Goal: Task Accomplishment & Management: Manage account settings

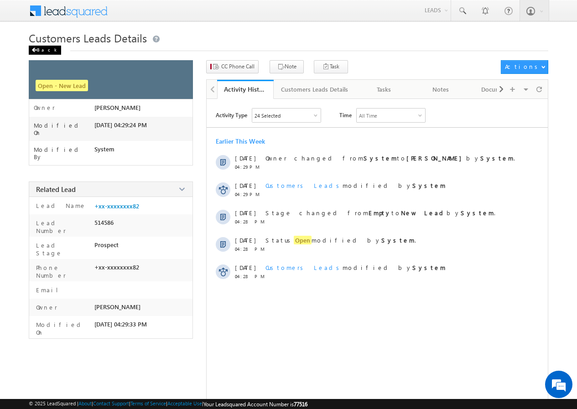
click at [43, 52] on div "Back" at bounding box center [45, 50] width 32 height 9
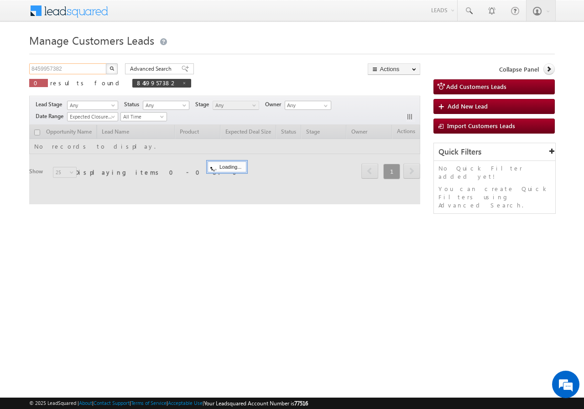
click at [79, 68] on input "8459957382" at bounding box center [68, 68] width 78 height 11
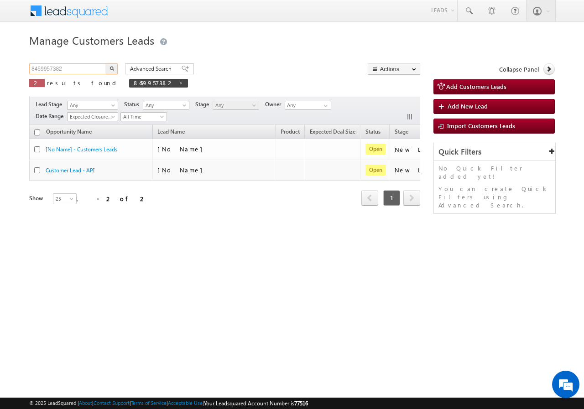
paste input "9016531186"
click at [111, 68] on img "button" at bounding box center [112, 68] width 5 height 5
click at [75, 68] on input "9016531186" at bounding box center [68, 68] width 78 height 11
paste input "810909615"
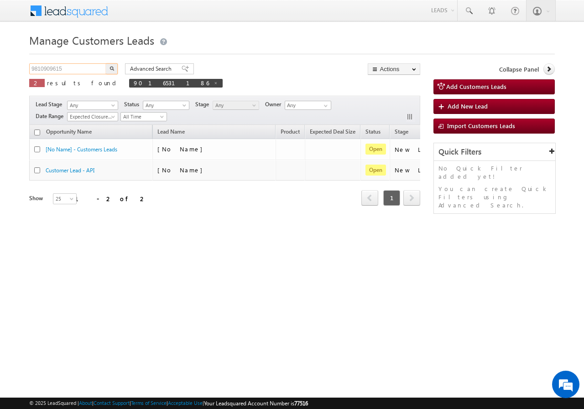
type input "9810909615"
click at [109, 67] on button "button" at bounding box center [112, 68] width 12 height 11
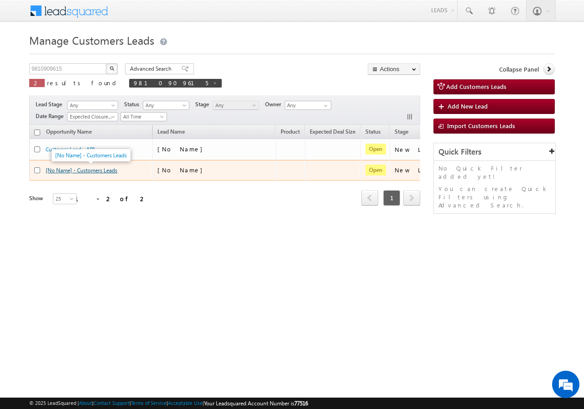
click at [88, 169] on link "[No Name] - Customers Leads" at bounding box center [82, 170] width 72 height 7
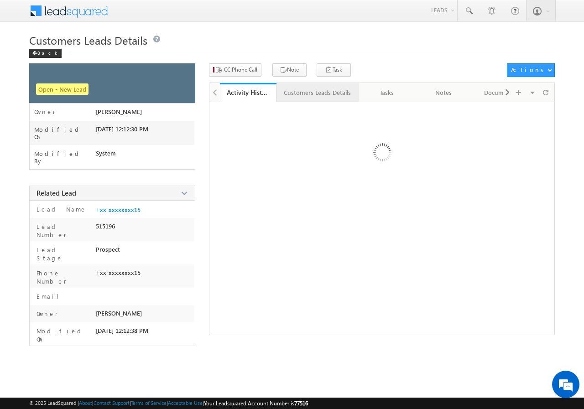
click at [306, 91] on div "Customers Leads Details" at bounding box center [317, 92] width 67 height 11
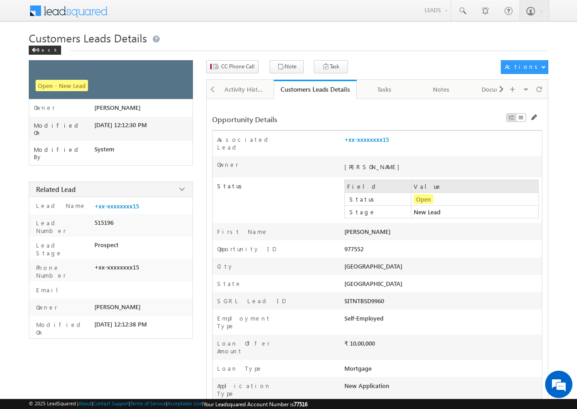
click at [360, 228] on div "BHANWAR LAL" at bounding box center [404, 234] width 119 height 13
copy div "BHANWAR LAL Last Name"
click at [41, 47] on div "Back" at bounding box center [45, 50] width 32 height 9
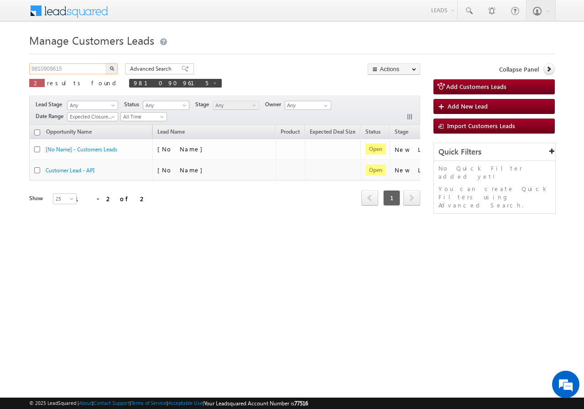
click at [74, 69] on input "9810909615" at bounding box center [68, 68] width 78 height 11
paste input "420683440"
type input "9420683440"
click at [109, 65] on button "button" at bounding box center [112, 68] width 12 height 11
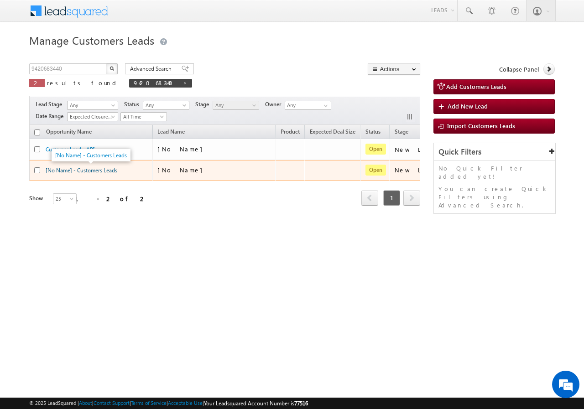
click at [74, 171] on link "[No Name] - Customers Leads" at bounding box center [82, 170] width 72 height 7
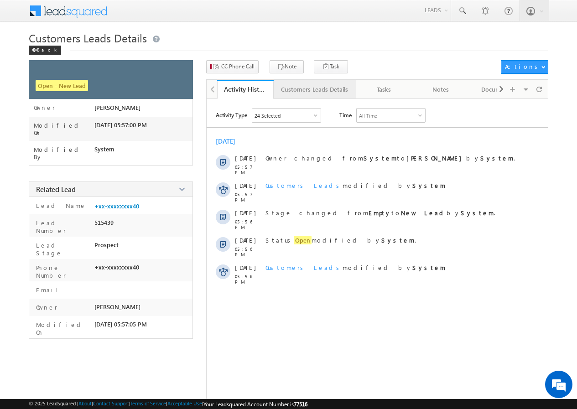
click at [302, 85] on div "Customers Leads Details" at bounding box center [314, 89] width 67 height 11
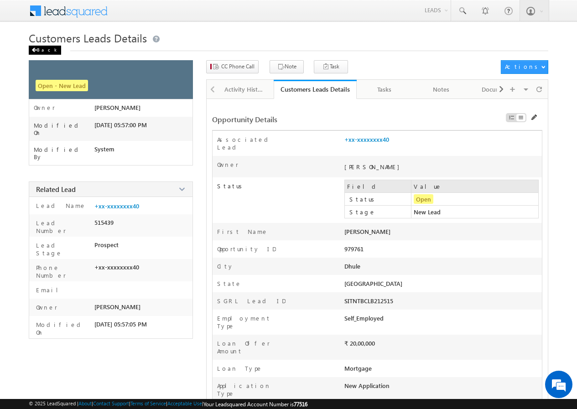
click at [42, 52] on div "Back" at bounding box center [45, 50] width 32 height 9
click at [34, 50] on span at bounding box center [33, 50] width 5 height 5
click at [39, 48] on div "Back" at bounding box center [45, 50] width 32 height 9
click at [41, 47] on div "Back" at bounding box center [45, 50] width 32 height 9
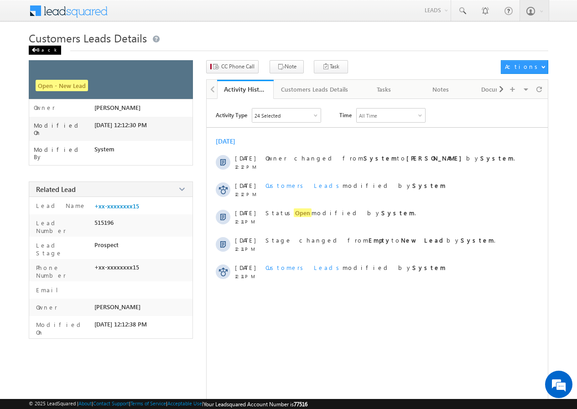
click at [44, 46] on div "Back" at bounding box center [45, 50] width 32 height 9
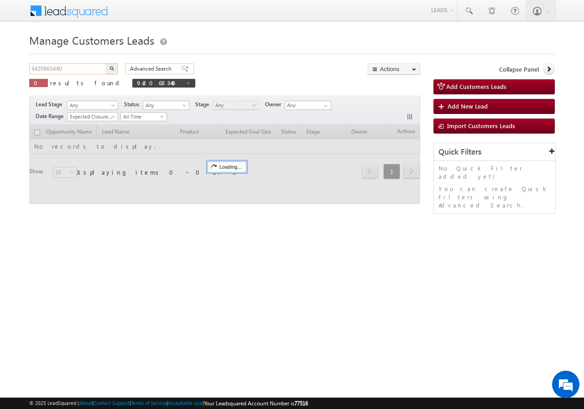
click at [68, 67] on input "9420683440" at bounding box center [68, 68] width 78 height 11
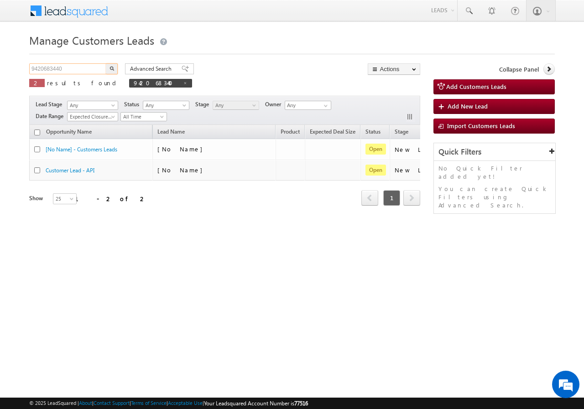
click at [68, 67] on input "9420683440" at bounding box center [68, 68] width 78 height 11
paste input "226584336"
type input "9226584336"
click at [111, 67] on img "button" at bounding box center [112, 68] width 5 height 5
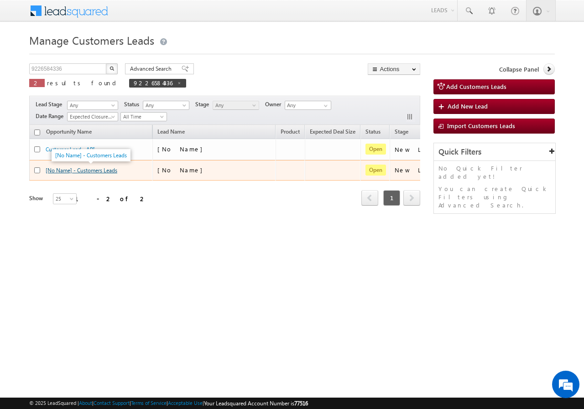
click at [102, 171] on link "[No Name] - Customers Leads" at bounding box center [82, 170] width 72 height 7
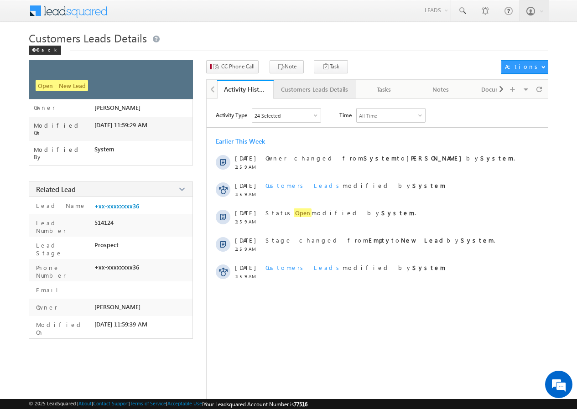
click at [290, 88] on div "Customers Leads Details" at bounding box center [314, 89] width 67 height 11
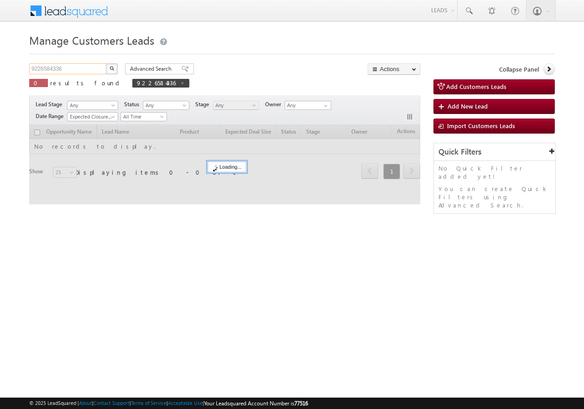
click at [68, 66] on input "9226584336" at bounding box center [68, 68] width 78 height 11
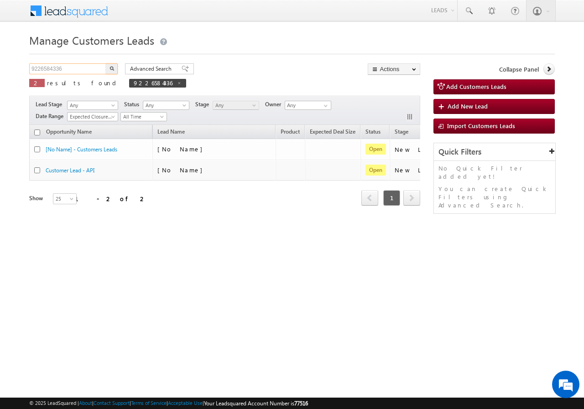
paste input "794441667"
type input "9794441667"
click at [112, 68] on img "button" at bounding box center [112, 68] width 5 height 5
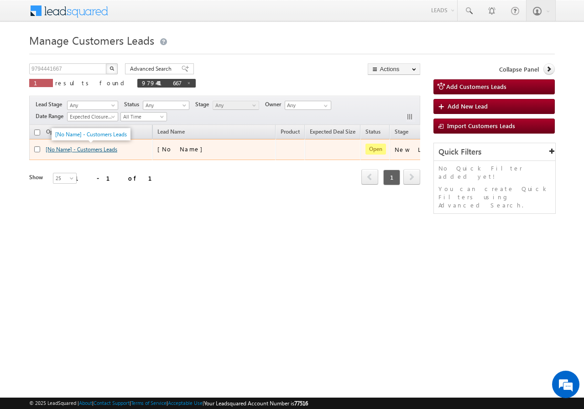
click at [90, 151] on link "[No Name] - Customers Leads" at bounding box center [82, 149] width 72 height 7
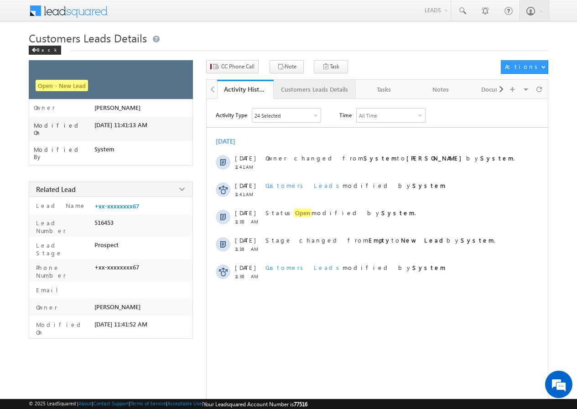
click at [294, 89] on div "Customers Leads Details" at bounding box center [314, 89] width 67 height 11
click at [45, 53] on div "Back" at bounding box center [45, 50] width 32 height 9
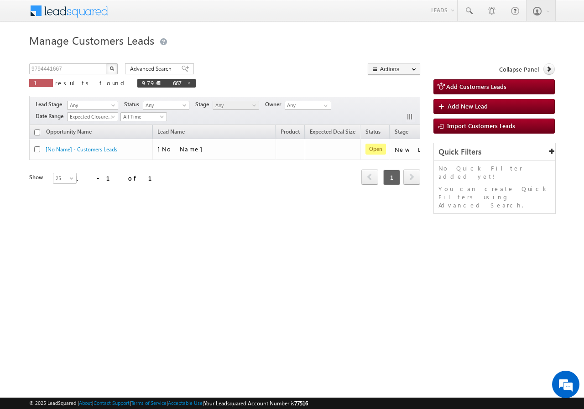
click at [378, 249] on div "Manage Customers Leads 9794441667 X 1 results found 9794441667 Advanced Search …" at bounding box center [292, 145] width 526 height 228
click at [68, 72] on input "9794441667" at bounding box center [68, 68] width 78 height 11
paste input "81938"
type input "981938"
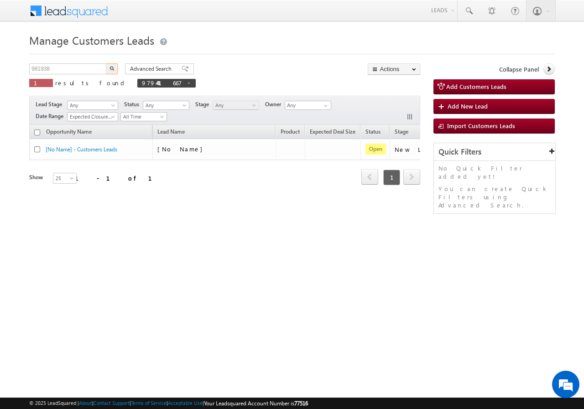
click at [110, 65] on button "button" at bounding box center [112, 68] width 12 height 11
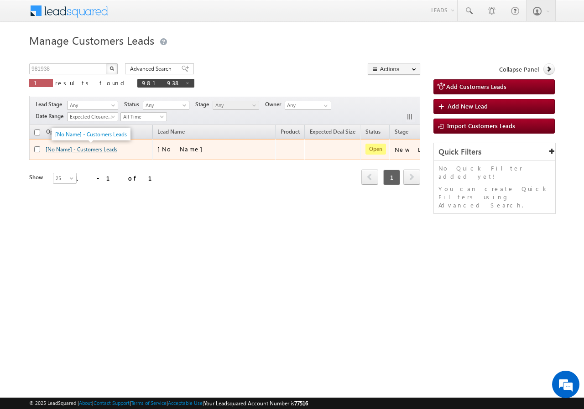
click at [93, 150] on link "[No Name] - Customers Leads" at bounding box center [82, 149] width 72 height 7
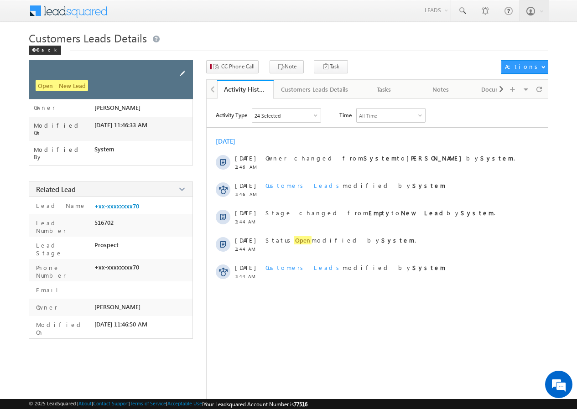
click at [183, 72] on span at bounding box center [183, 73] width 10 height 10
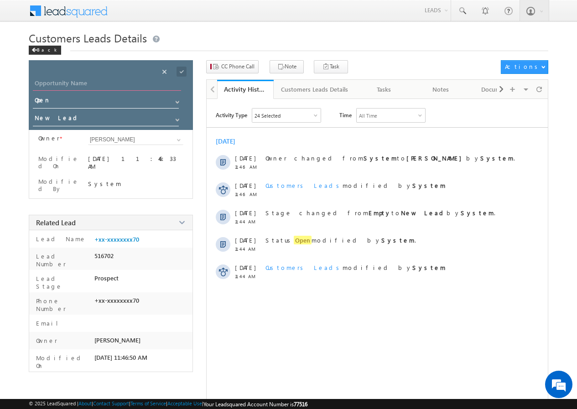
click at [78, 82] on input "Opportunity Name" at bounding box center [107, 84] width 148 height 13
paste input "[PERSON_NAME]"
type input "[PERSON_NAME]"
click at [183, 68] on div "Save" at bounding box center [189, 61] width 33 height 16
click at [179, 72] on span at bounding box center [182, 72] width 10 height 10
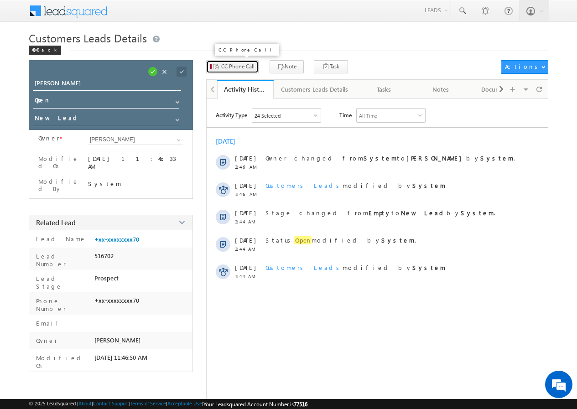
click at [239, 72] on button "CC Phone Call" at bounding box center [232, 66] width 52 height 13
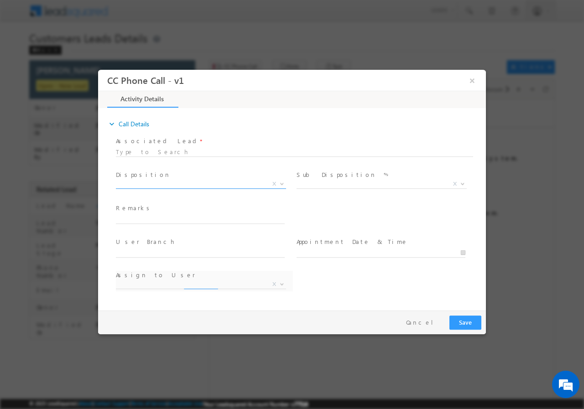
click at [157, 184] on span "X" at bounding box center [201, 183] width 170 height 9
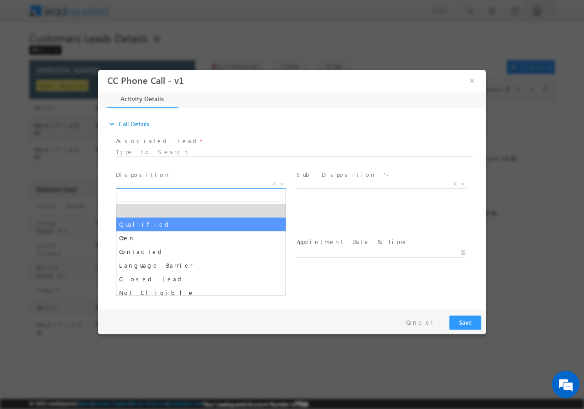
select select "Qualified"
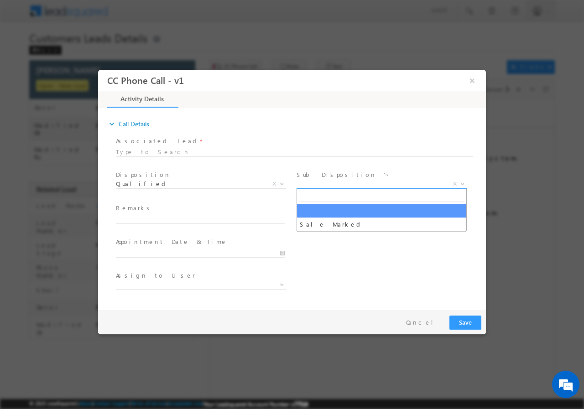
click at [342, 185] on span "X" at bounding box center [382, 183] width 170 height 9
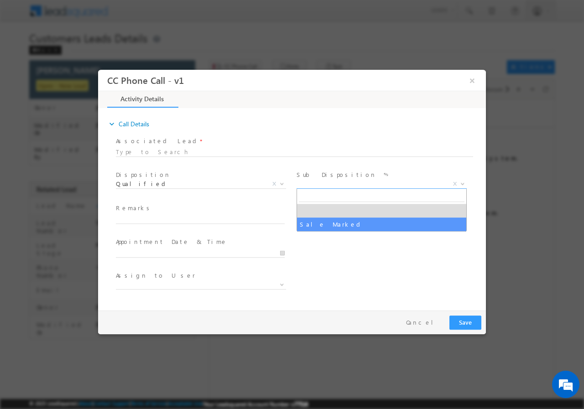
select select "Sale Marked"
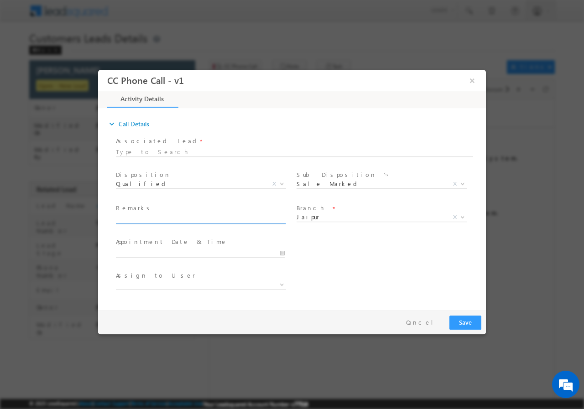
click at [164, 219] on input "text" at bounding box center [200, 219] width 169 height 9
paste input "981938//VB_Know_More//[PERSON_NAME]//9509509070//CONSTRUCTION// LOAN REQ-40L// …"
type input "981938//VB_Know_More//[PERSON_NAME]//9509509070//CONSTRUCTION// LOAN REQ-40L// …"
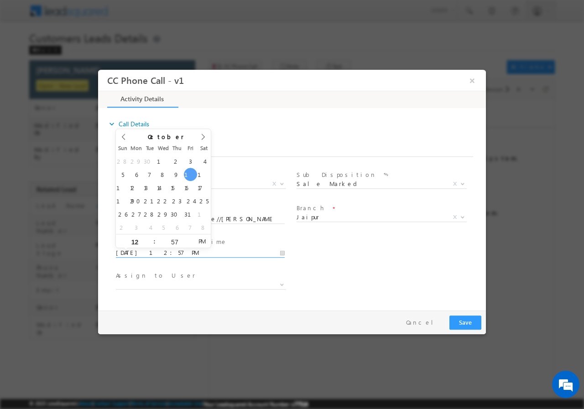
click at [283, 254] on input "10/10/2025 12:57 PM" at bounding box center [200, 252] width 169 height 9
type input "10/12/2025 1:57 PM"
type input "01"
click at [152, 236] on span at bounding box center [150, 237] width 6 height 7
type input "10/12/2025 2:57 PM"
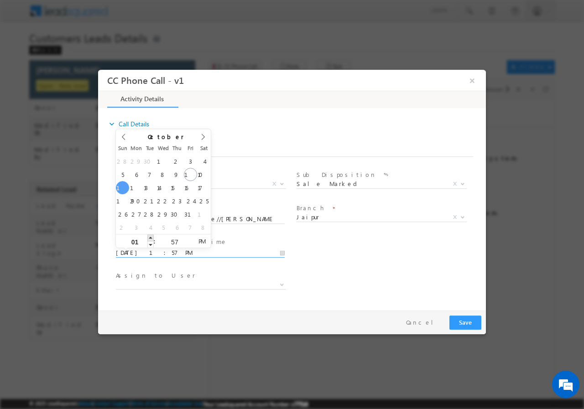
type input "02"
click at [152, 236] on span at bounding box center [150, 237] width 6 height 7
click at [176, 237] on div "57" at bounding box center [175, 241] width 38 height 14
click at [173, 241] on input "57" at bounding box center [175, 242] width 38 height 6
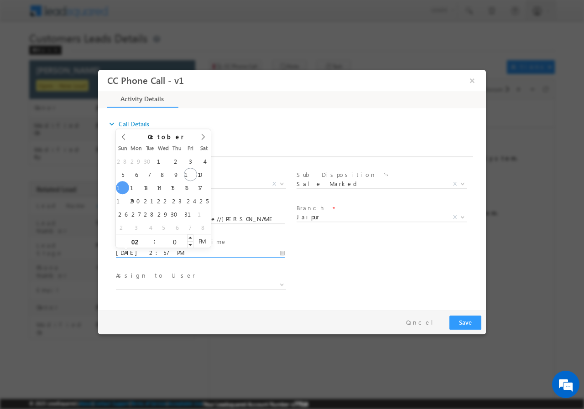
type input "00"
type input "10/12/2025 2:00 PM"
click at [359, 253] on div "User Branch * Appointment Date & Time * 10/12/2025 2:00 PM" at bounding box center [300, 252] width 372 height 34
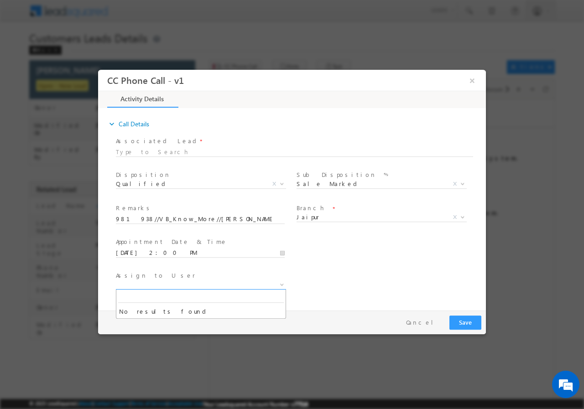
click at [178, 285] on span at bounding box center [201, 284] width 170 height 9
click at [379, 263] on div "User Branch * Appointment Date & Time * 10/12/2025 2:00 PM" at bounding box center [300, 252] width 372 height 34
click at [325, 218] on span "Jaipur" at bounding box center [371, 217] width 148 height 8
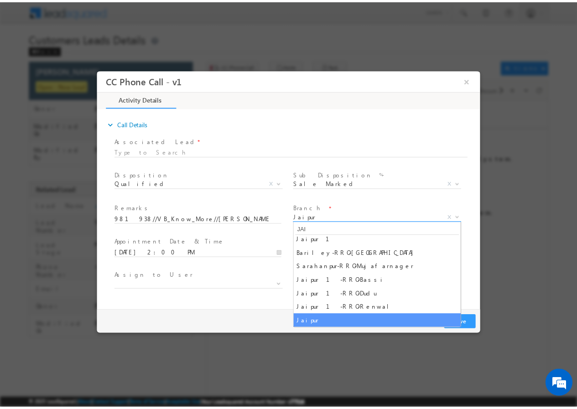
scroll to position [5, 0]
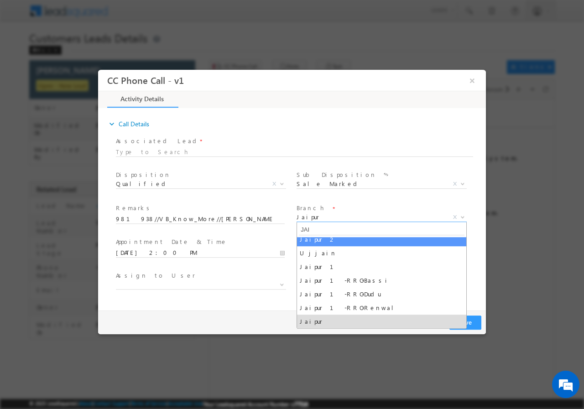
type input "JAI"
select select "Jaipur 2"
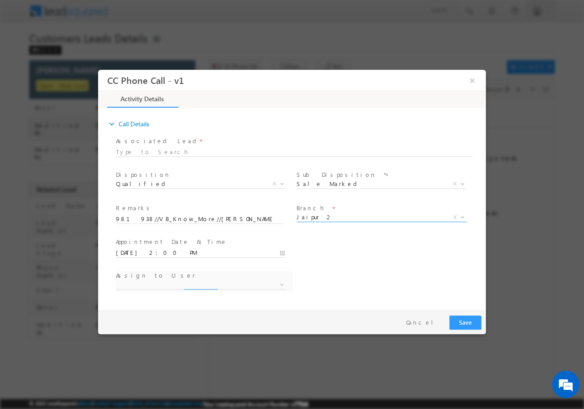
select select "ankit.rajawat@sgrlimited.in"
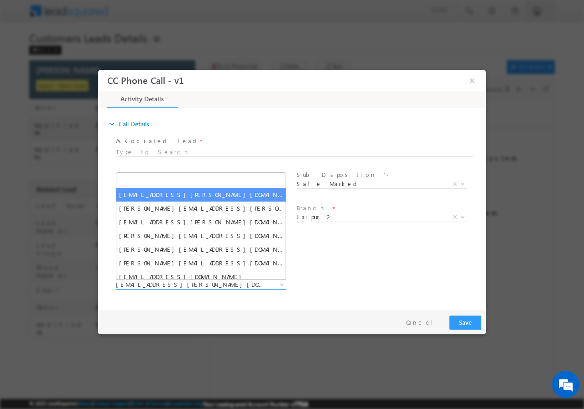
click at [196, 285] on span "ankit.rajawat@sgrlimited.in" at bounding box center [190, 284] width 148 height 8
type input "[PERSON_NAME][EMAIL_ADDRESS][PERSON_NAME][DOMAIN_NAME]"
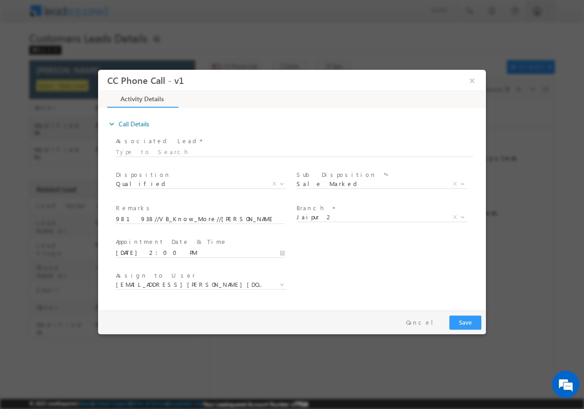
click at [347, 264] on div "User Branch * Appointment Date & Time * 10/12/2025 2:00 PM" at bounding box center [300, 252] width 372 height 34
click at [465, 324] on button "Save" at bounding box center [466, 322] width 32 height 14
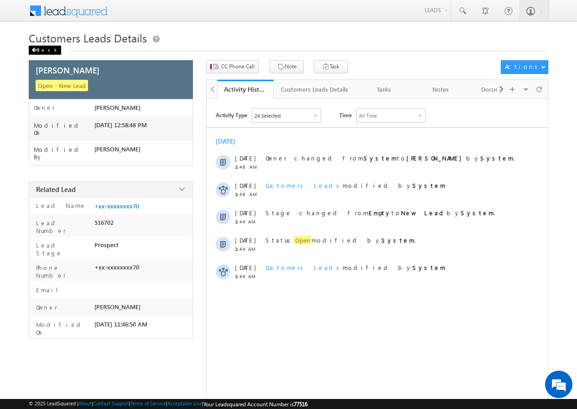
click at [42, 51] on div "Back" at bounding box center [45, 50] width 32 height 9
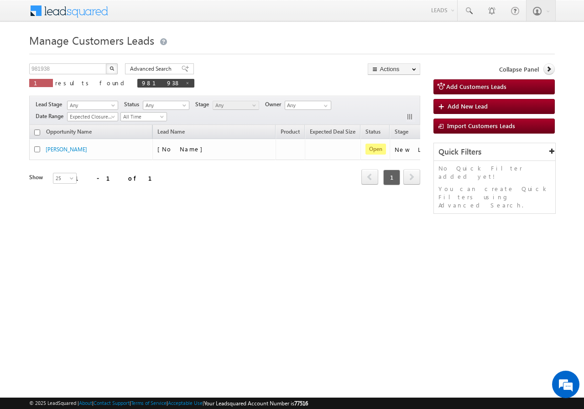
scroll to position [0, 86]
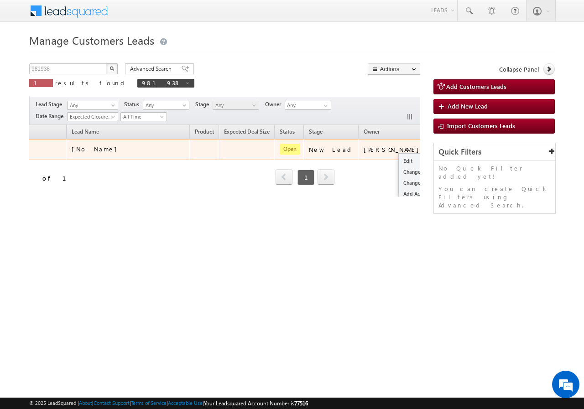
click at [436, 148] on button "button" at bounding box center [440, 149] width 9 height 9
click at [399, 162] on link "Edit" at bounding box center [422, 161] width 46 height 11
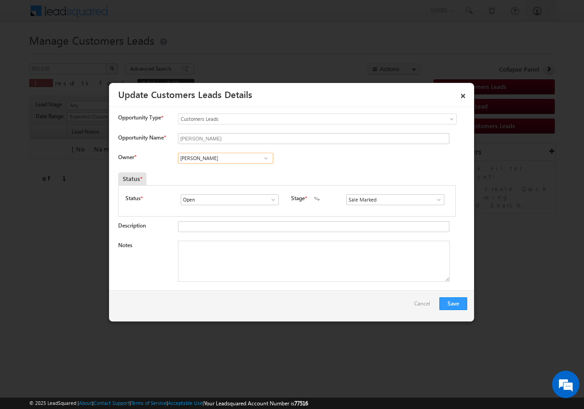
click at [204, 159] on input "[PERSON_NAME]" at bounding box center [225, 158] width 95 height 11
paste input "[PERSON_NAME][EMAIL_ADDRESS][PERSON_NAME][DOMAIN_NAME]"
click at [217, 173] on span "[PERSON_NAME][EMAIL_ADDRESS][PERSON_NAME][DOMAIN_NAME]" at bounding box center [223, 176] width 82 height 7
type input "[PERSON_NAME]"
click at [235, 255] on textarea "Notes" at bounding box center [314, 261] width 272 height 41
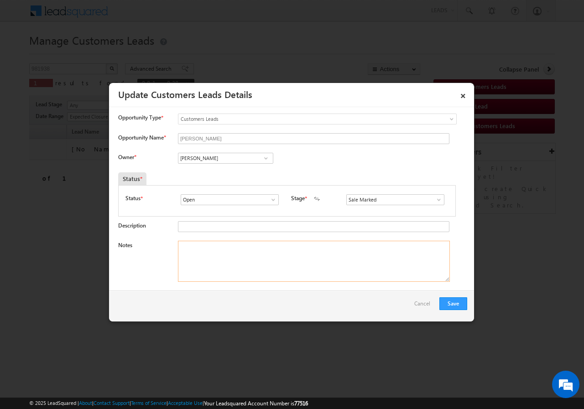
paste textarea "981938//VB_Know_More//[PERSON_NAME]//9509509070//CONSTRUCTION// LOAN REQ-40L// …"
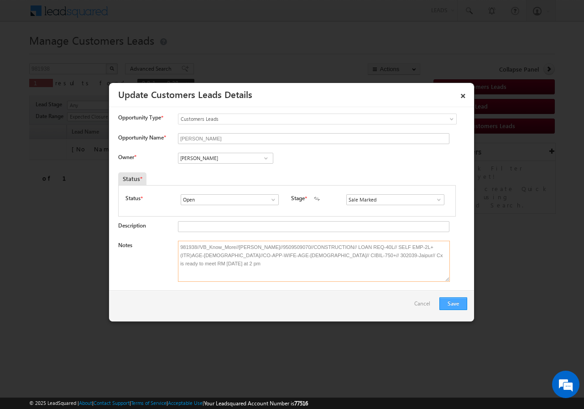
type textarea "981938//VB_Know_More//[PERSON_NAME]//9509509070//CONSTRUCTION// LOAN REQ-40L// …"
click at [451, 301] on button "Save" at bounding box center [454, 304] width 28 height 13
